Goal: Information Seeking & Learning: Find specific fact

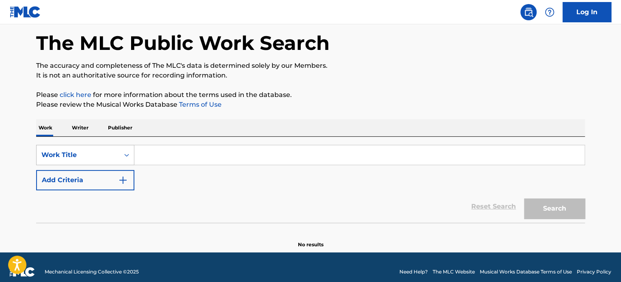
click at [72, 165] on div "Work Title" at bounding box center [85, 155] width 98 height 20
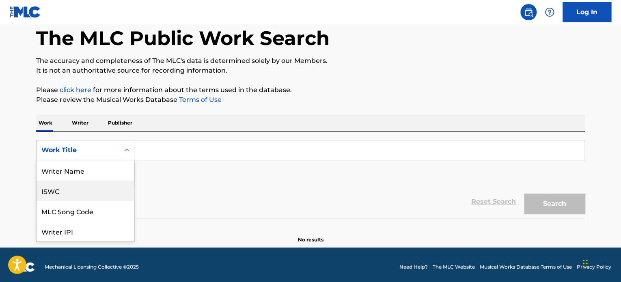
click at [71, 194] on div "ISWC" at bounding box center [85, 191] width 97 height 20
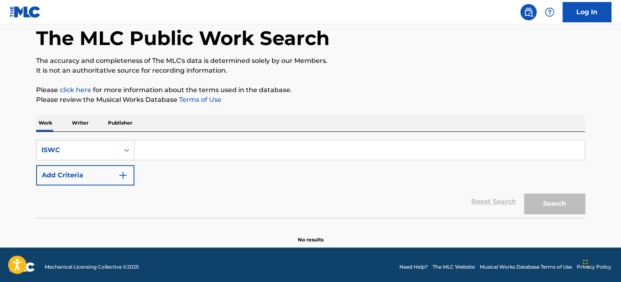
click at [161, 151] on input "Search Form" at bounding box center [359, 149] width 450 height 19
paste input "T3053288696"
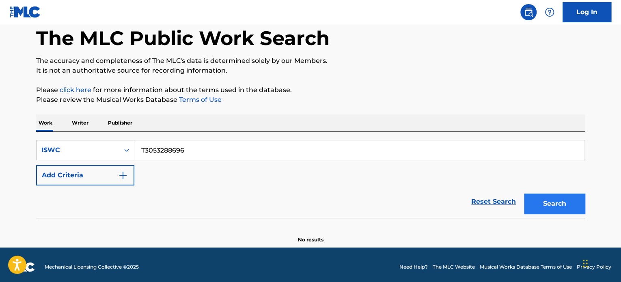
type input "T3053288696"
click at [554, 199] on button "Search" at bounding box center [554, 204] width 61 height 20
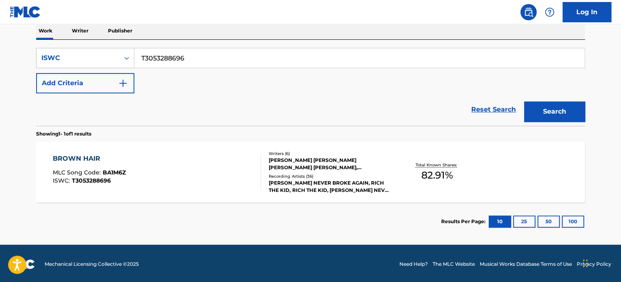
scroll to position [134, 0]
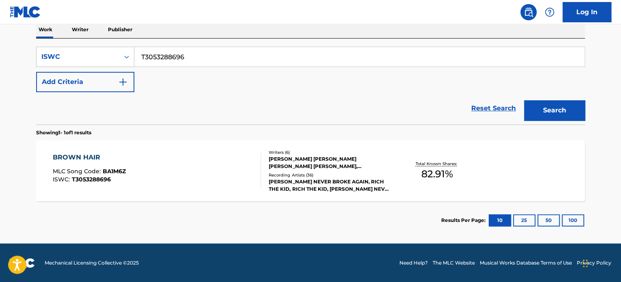
click at [341, 171] on div "Writers ( 6 ) [PERSON_NAME] [PERSON_NAME] [PERSON_NAME] [PERSON_NAME], [PERSON_…" at bounding box center [326, 170] width 130 height 43
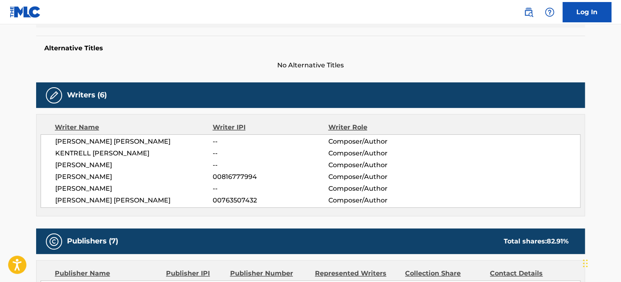
scroll to position [244, 0]
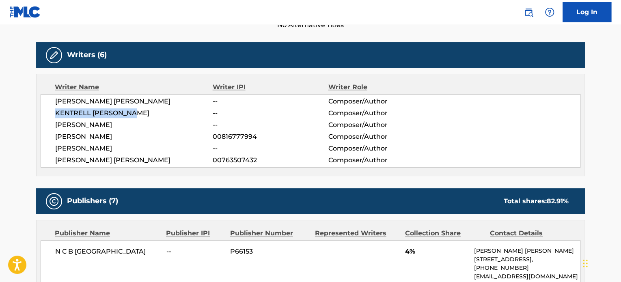
drag, startPoint x: 55, startPoint y: 113, endPoint x: 137, endPoint y: 113, distance: 81.6
click at [137, 113] on span "KENTRELL [PERSON_NAME]" at bounding box center [134, 113] width 158 height 10
drag, startPoint x: 88, startPoint y: 101, endPoint x: 129, endPoint y: 101, distance: 41.0
click at [129, 101] on span "[PERSON_NAME] [PERSON_NAME]" at bounding box center [134, 102] width 158 height 10
